Goal: Information Seeking & Learning: Find specific fact

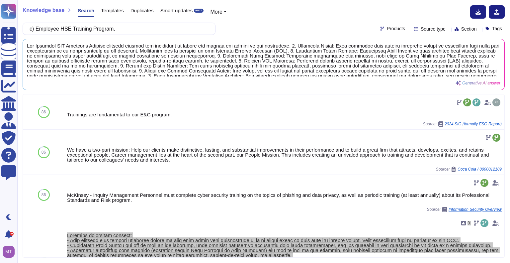
scroll to position [66, 0]
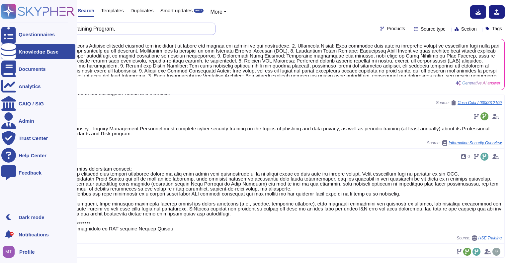
drag, startPoint x: 117, startPoint y: 32, endPoint x: 11, endPoint y: 21, distance: 106.7
click at [11, 21] on div "Questionnaires Knowledge Base Documents Analytics CAIQ / SIG Admin Trust Center…" at bounding box center [255, 131] width 510 height 263
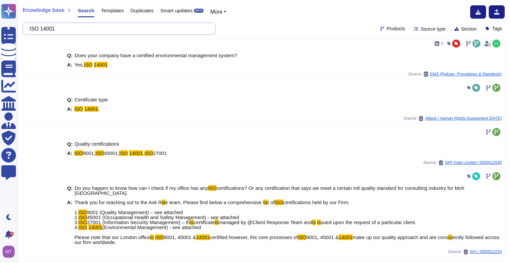
scroll to position [0, 0]
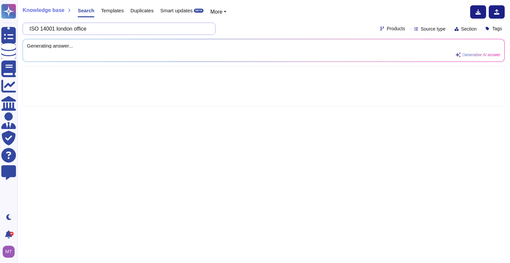
drag, startPoint x: 59, startPoint y: 27, endPoint x: 20, endPoint y: 26, distance: 39.5
click at [20, 26] on div "Knowledge base Search Templates Duplicates Smart updates BETA More ISO 14001 lo…" at bounding box center [263, 131] width 493 height 263
click at [82, 30] on input "london office" at bounding box center [117, 29] width 182 height 12
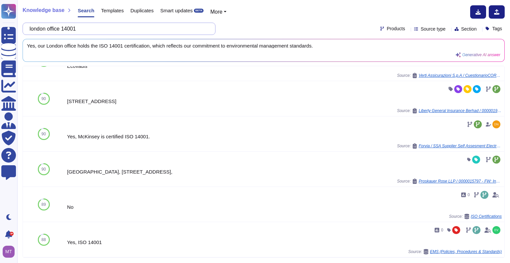
scroll to position [345, 0]
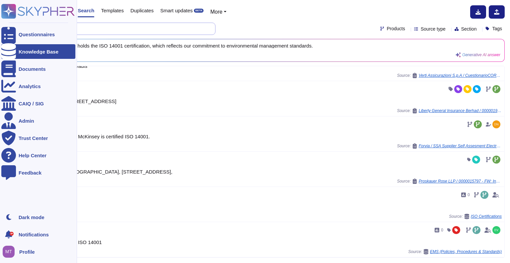
drag, startPoint x: 90, startPoint y: 28, endPoint x: 10, endPoint y: 26, distance: 80.7
click at [10, 26] on div "Questionnaires Knowledge Base Documents Analytics CAIQ / SIG Admin Trust Center…" at bounding box center [255, 131] width 510 height 263
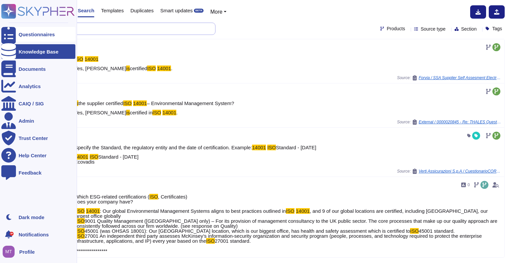
type input "ISO 14001"
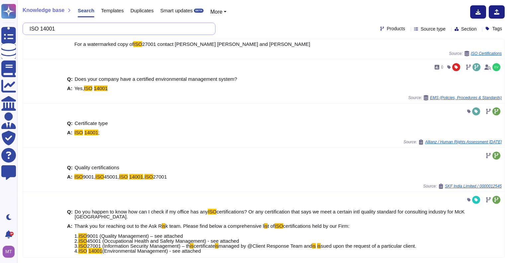
scroll to position [241, 0]
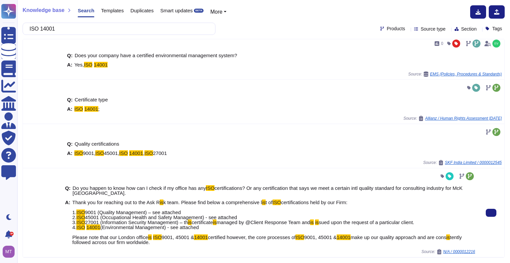
drag, startPoint x: 82, startPoint y: 238, endPoint x: 155, endPoint y: 245, distance: 73.3
click at [155, 244] on span "Thank you for reaching out to the Ask R is k team. Please find below a comprehe…" at bounding box center [273, 221] width 403 height 45
copy span "Please note that our London office is ISO 9001, 45001 & 14001 certified however…"
